Goal: Information Seeking & Learning: Learn about a topic

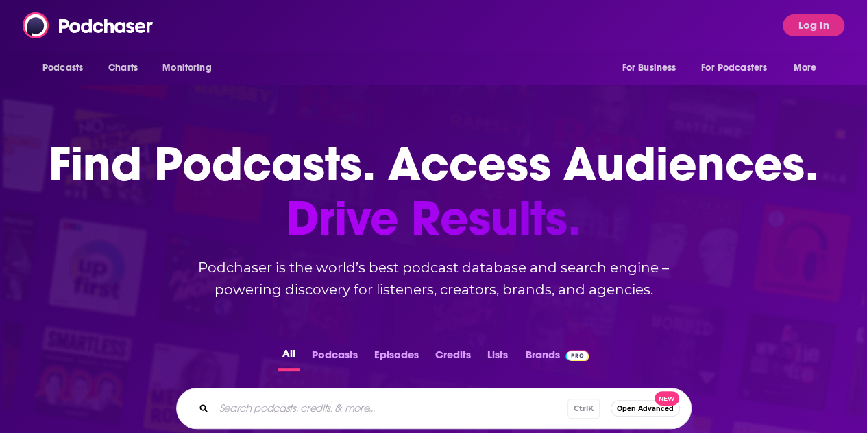
click at [304, 29] on div "Podcasts Charts Monitoring For Business For Podcasters More Log In" at bounding box center [433, 25] width 867 height 51
click at [804, 25] on button "Log In" at bounding box center [814, 25] width 62 height 22
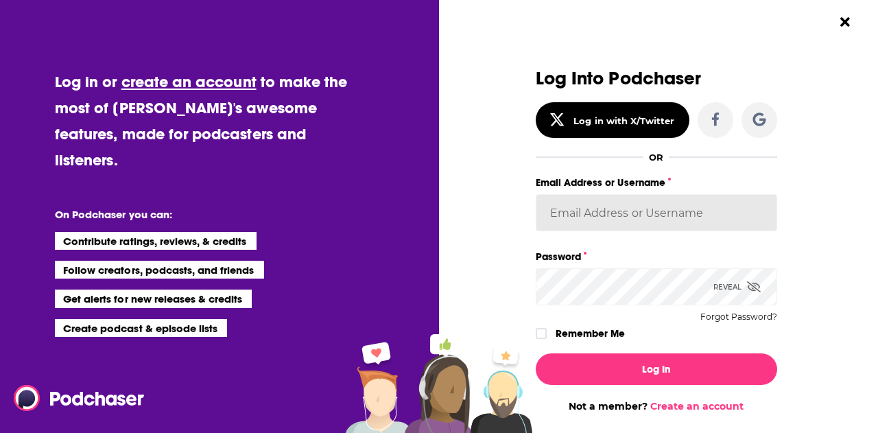
click at [604, 206] on input "Email Address or Username" at bounding box center [656, 212] width 241 height 37
type input "[PERSON_NAME][EMAIL_ADDRESS][PERSON_NAME][PERSON_NAME][DOMAIN_NAME]"
click at [536, 353] on button "Log In" at bounding box center [656, 369] width 241 height 32
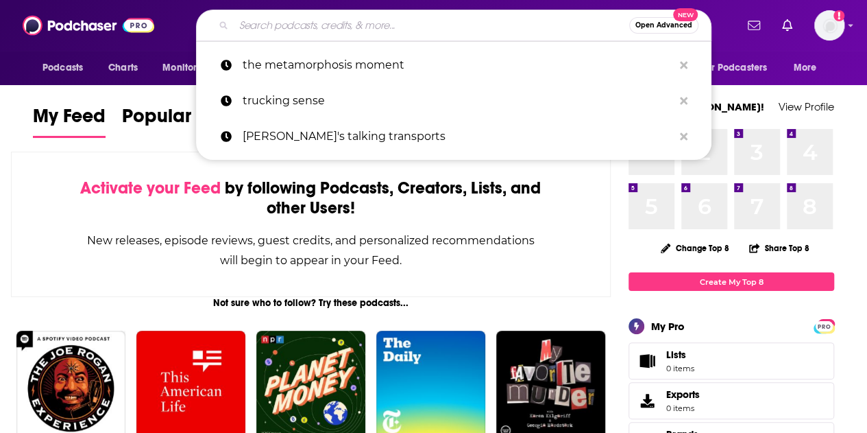
click at [339, 23] on input "Search podcasts, credits, & more..." at bounding box center [432, 25] width 396 height 22
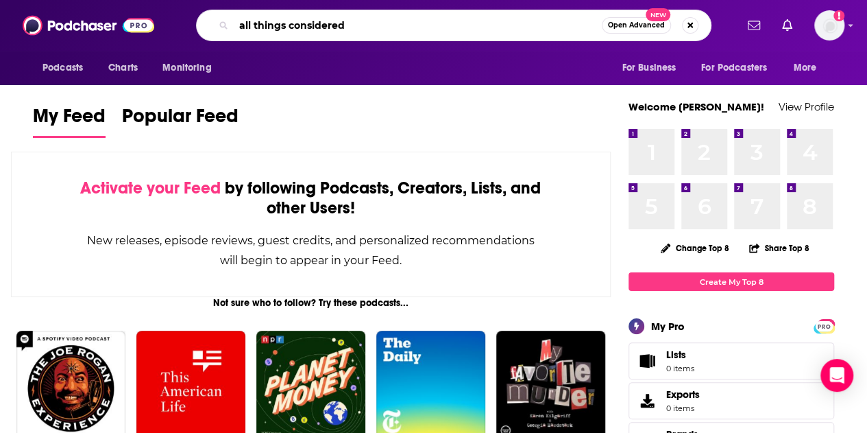
type input "all things considered"
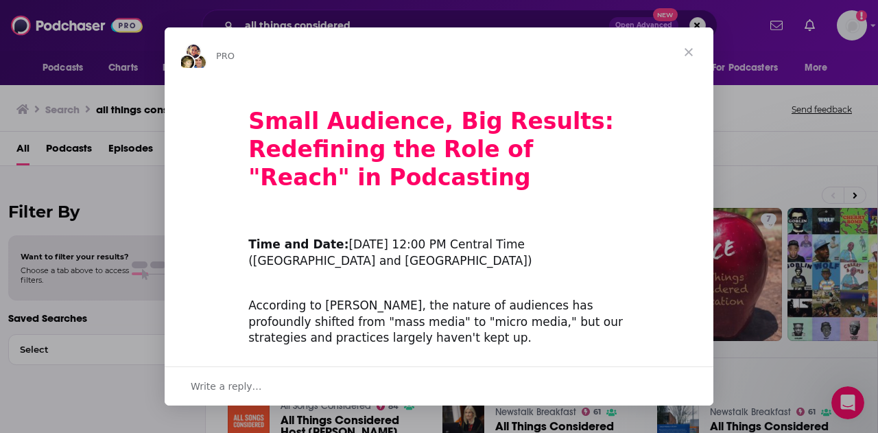
click at [688, 51] on span "Close" at bounding box center [688, 51] width 49 height 49
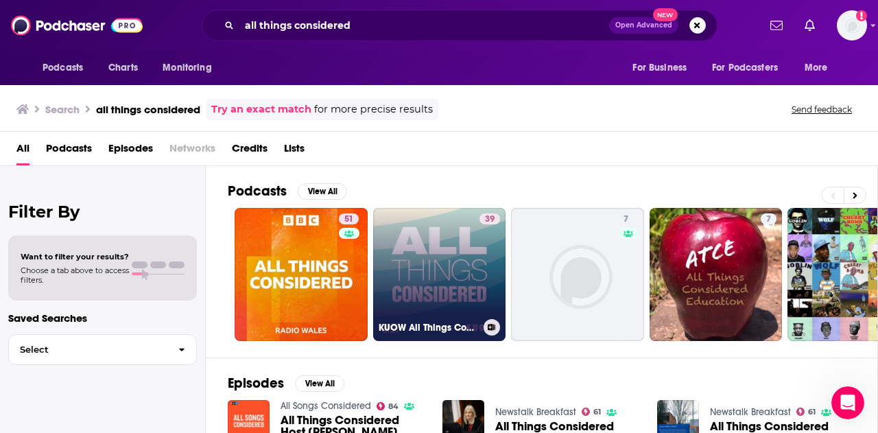
click at [405, 269] on link "39 KUOW All Things Considered" at bounding box center [439, 274] width 133 height 133
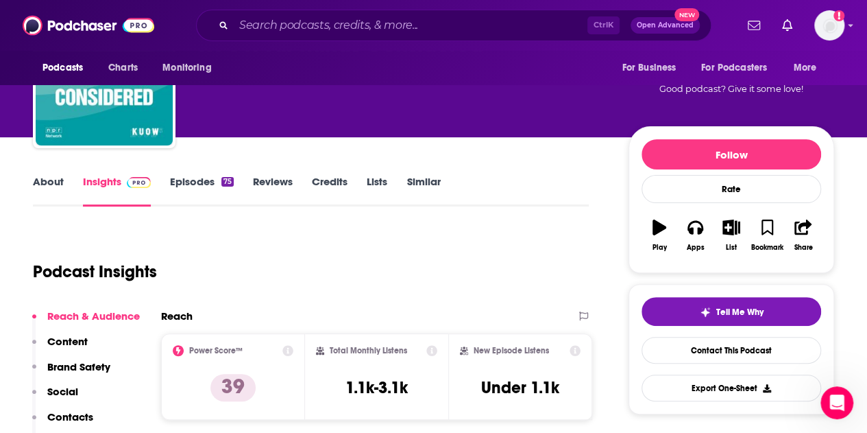
scroll to position [88, 0]
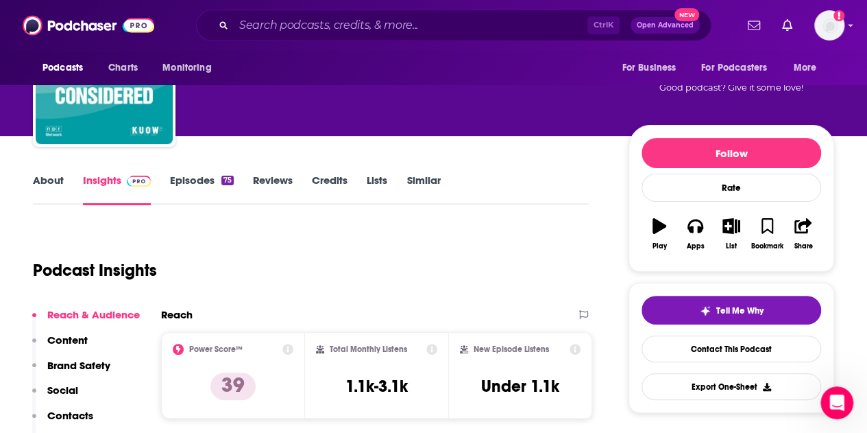
click at [188, 182] on link "Episodes 75" at bounding box center [202, 189] width 64 height 32
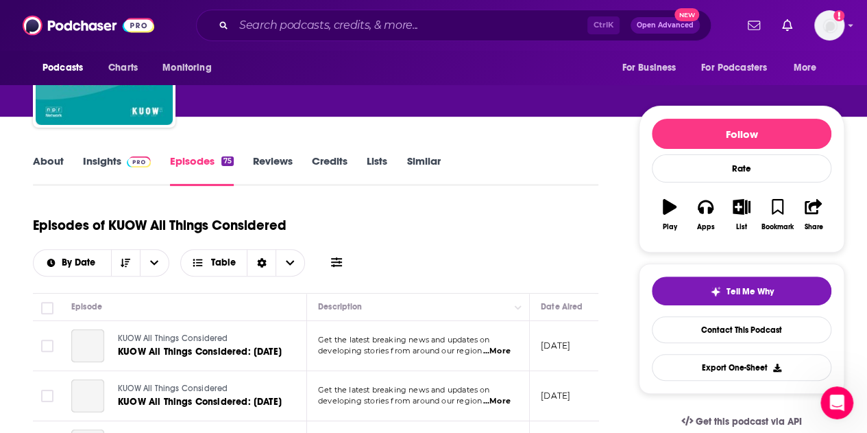
scroll to position [171, 0]
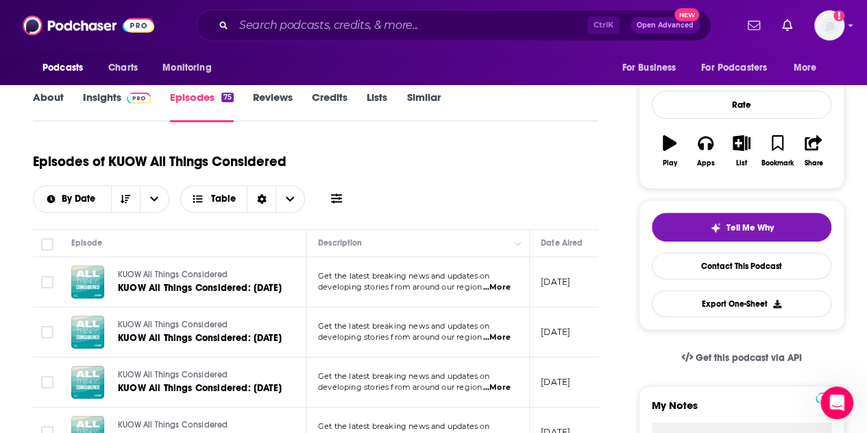
click at [104, 101] on link "Insights" at bounding box center [117, 107] width 68 height 32
